Goal: Information Seeking & Learning: Learn about a topic

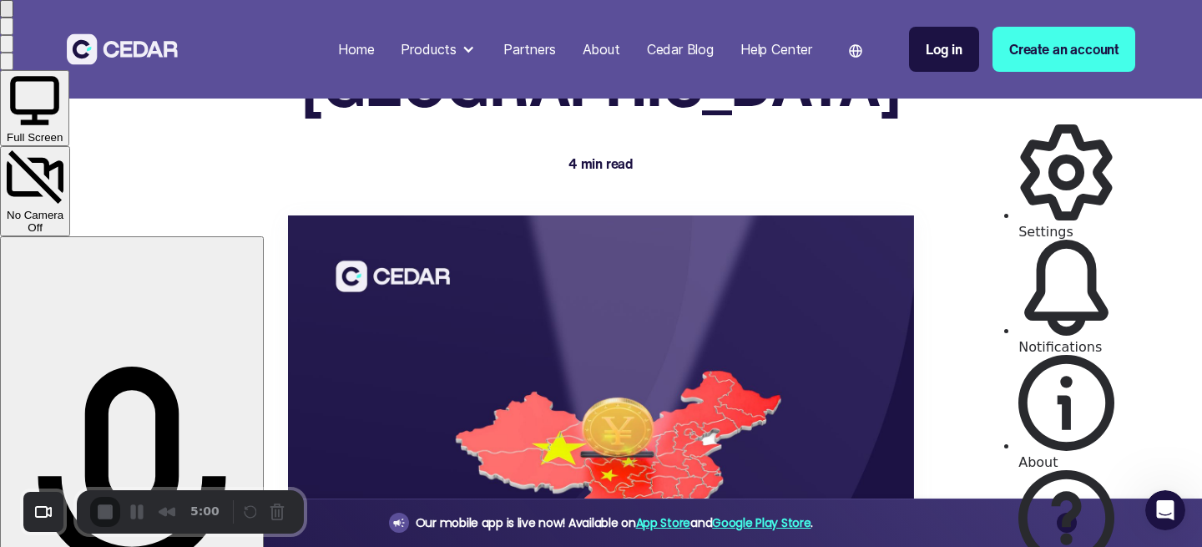
click at [1065, 224] on span "Settings" at bounding box center [1045, 232] width 55 height 16
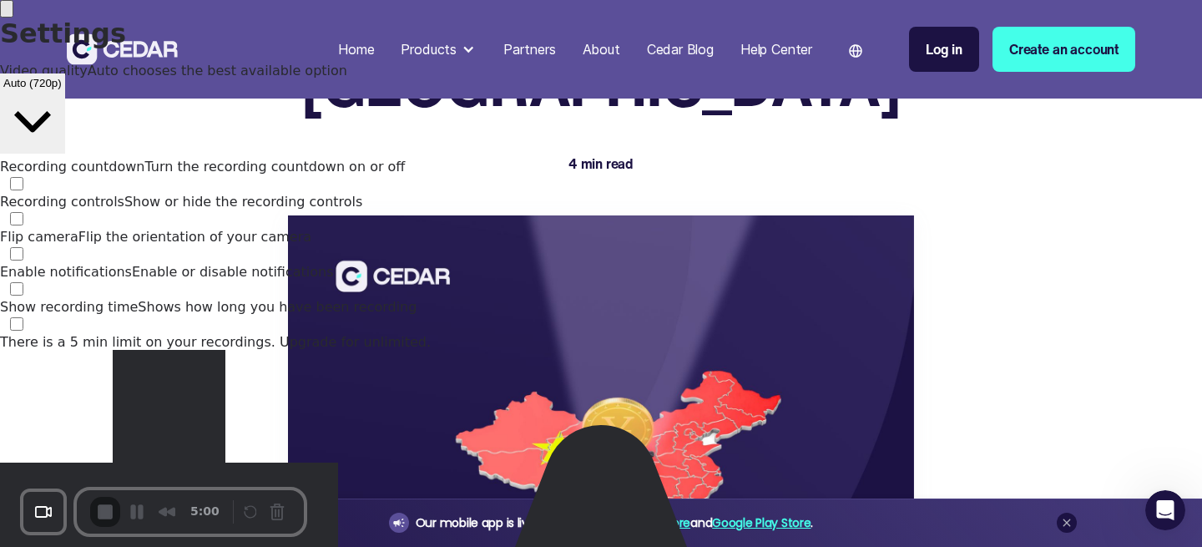
click at [777, 0] on div at bounding box center [601, 0] width 1202 height 0
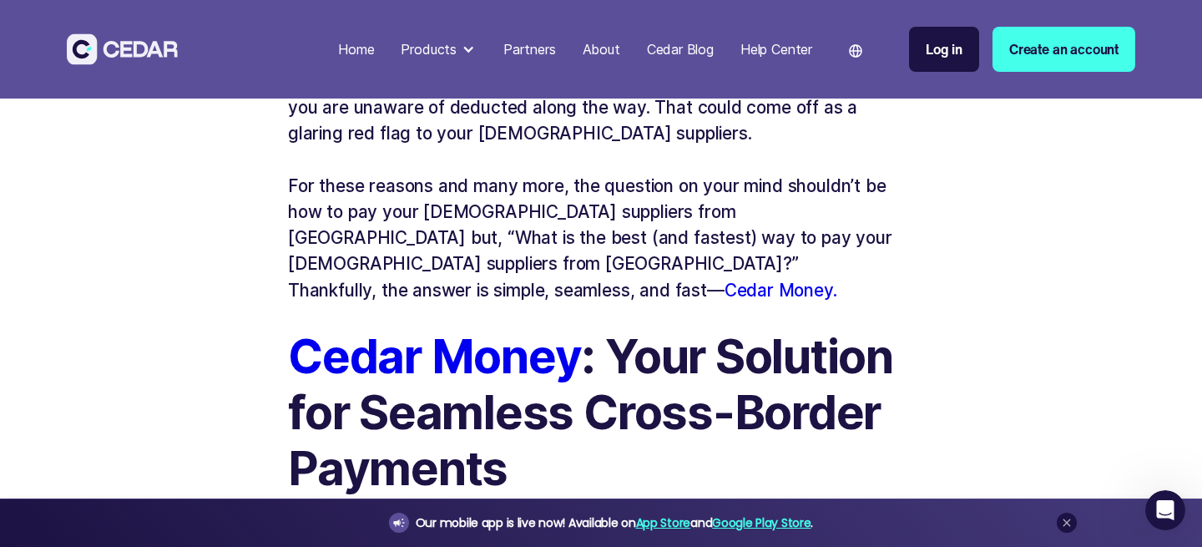
scroll to position [1515, 0]
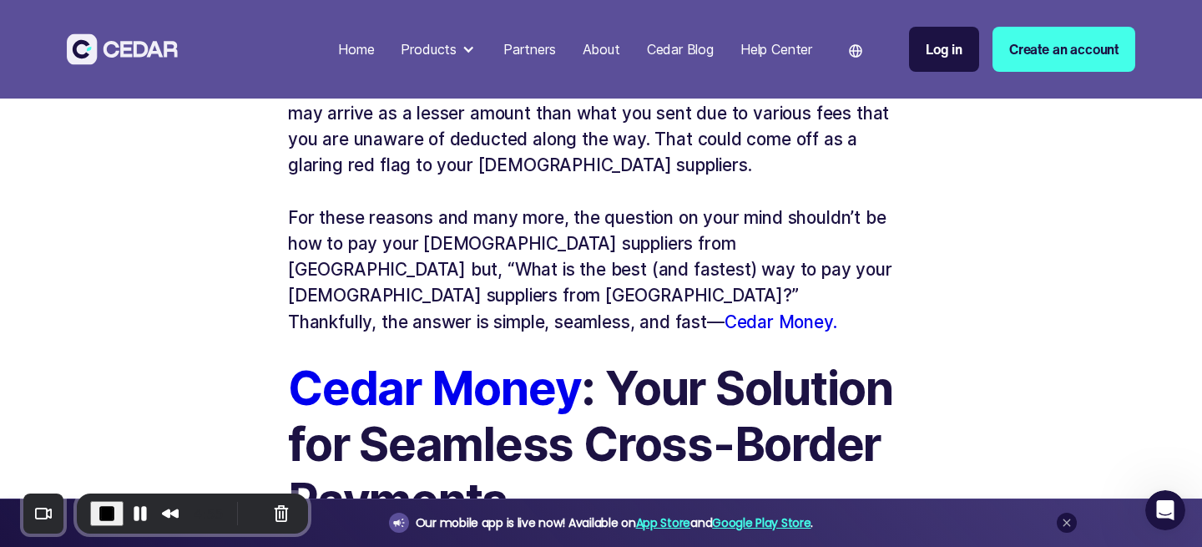
scroll to position [1489, 0]
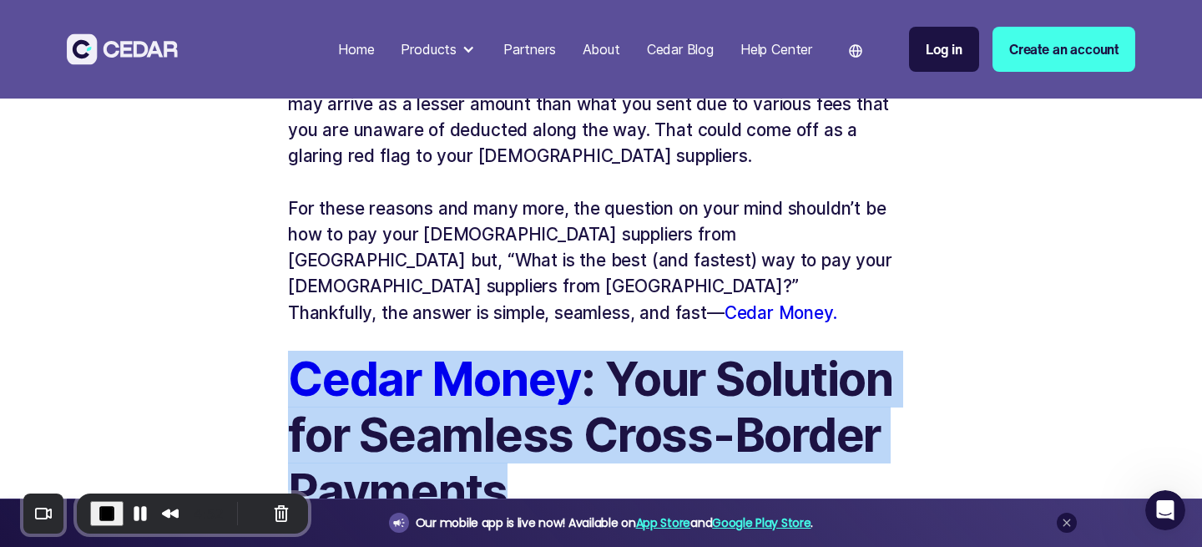
drag, startPoint x: 248, startPoint y: 206, endPoint x: 529, endPoint y: 320, distance: 303.6
click at [529, 320] on div "How to Pay Your Chinese Suppliers from [GEOGRAPHIC_DATA] 4 min read As an [DEMO…" at bounding box center [601, 227] width 785 height 3232
click at [529, 351] on h2 "Cedar Money : Your Solution for Seamless Cross-Border Payments" at bounding box center [601, 435] width 626 height 169
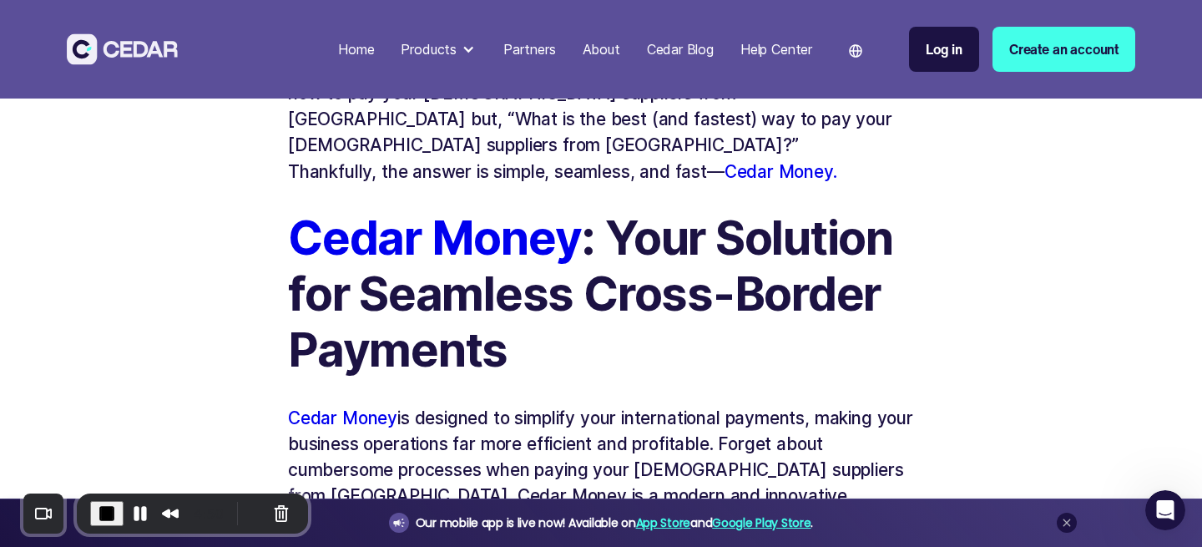
scroll to position [1625, 0]
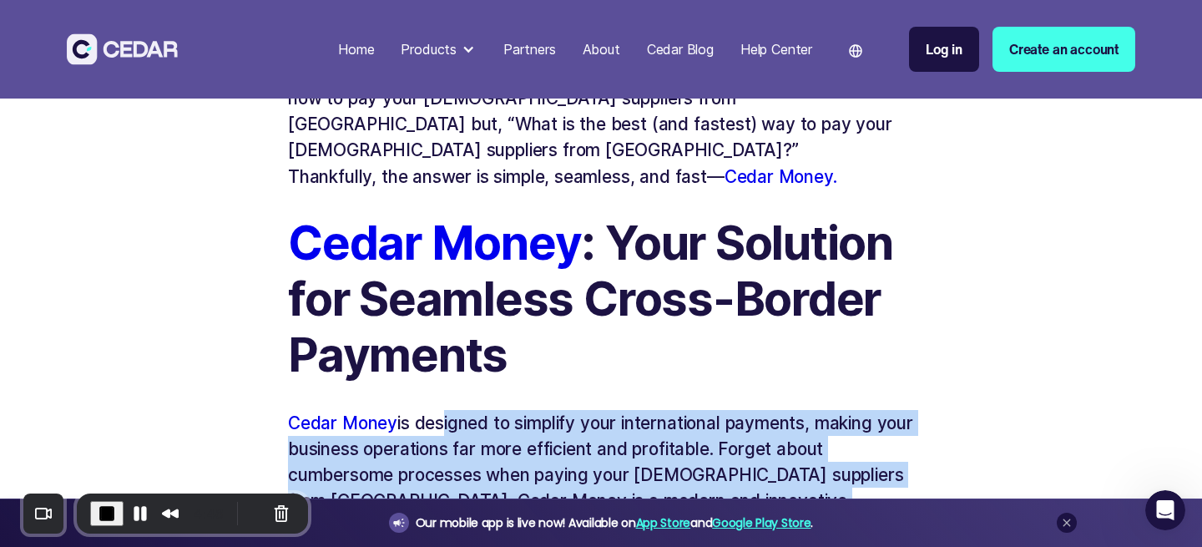
drag, startPoint x: 438, startPoint y: 255, endPoint x: 665, endPoint y: 417, distance: 278.8
click at [665, 417] on p "Cedar Money is designed to simplify your international payments, making your bu…" at bounding box center [601, 501] width 626 height 182
click at [699, 410] on p "Cedar Money is designed to simplify your international payments, making your bu…" at bounding box center [601, 501] width 626 height 182
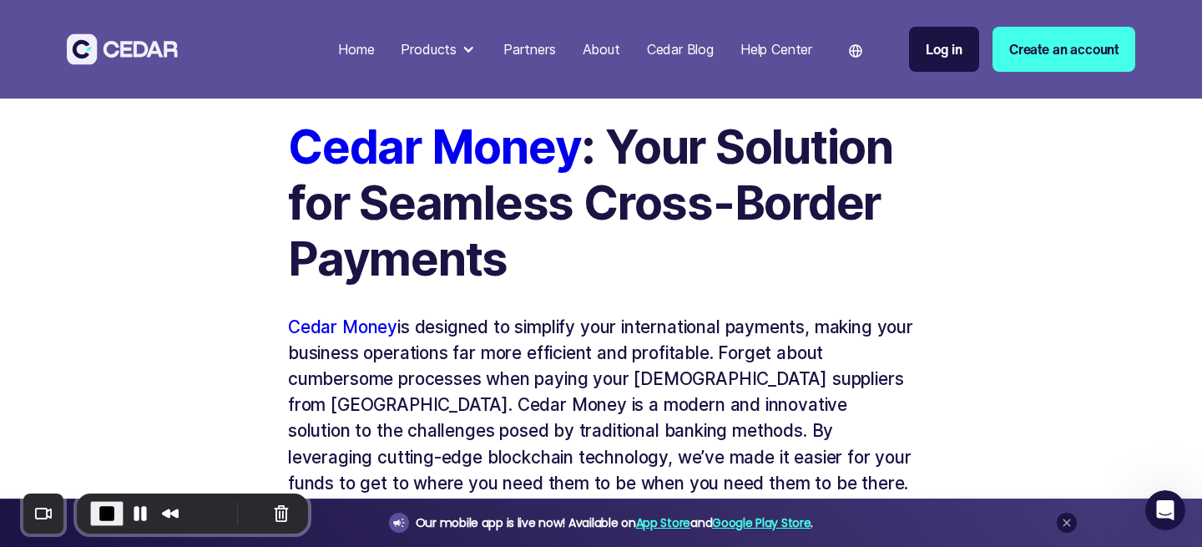
scroll to position [1724, 0]
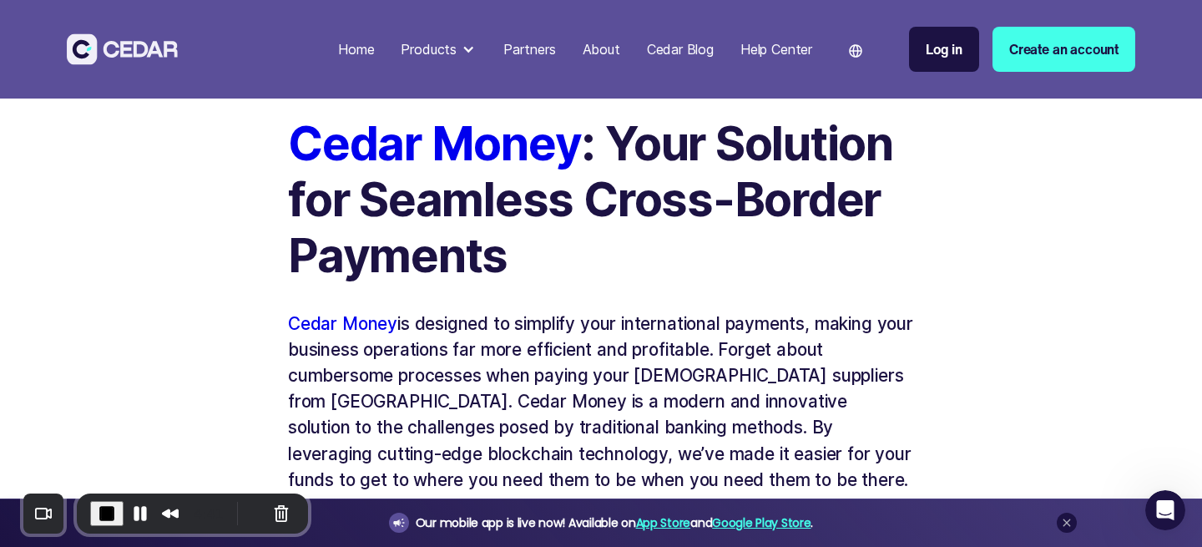
click at [613, 517] on strong "Why Choose Cedar Money?" at bounding box center [592, 545] width 609 height 57
